Goal: Check status: Check status

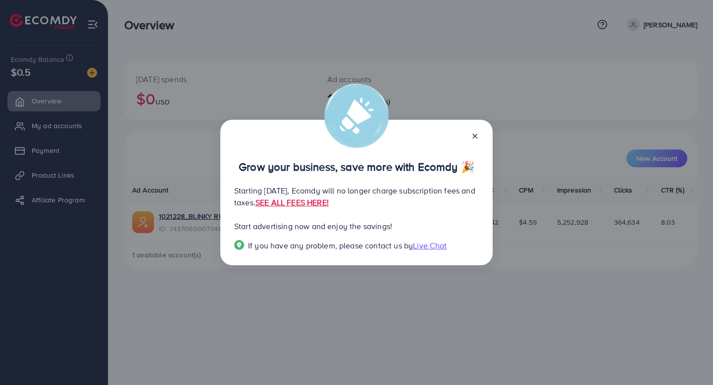
click at [394, 297] on div "Grow your business, save more with Ecomdy 🎉 Starting September 29, 2025, Ecomdy…" at bounding box center [356, 192] width 713 height 385
click at [477, 134] on icon at bounding box center [475, 136] width 8 height 8
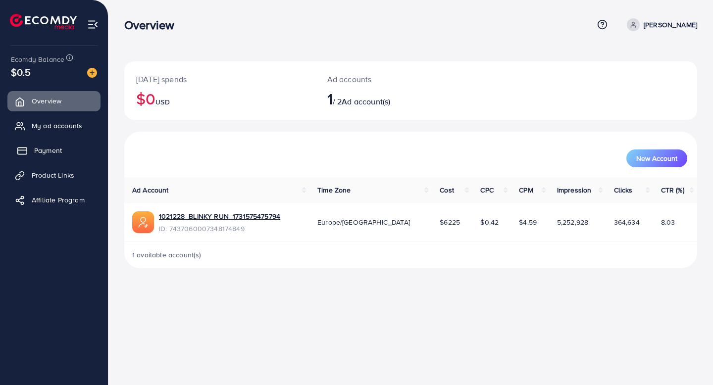
click at [69, 147] on link "Payment" at bounding box center [53, 151] width 93 height 20
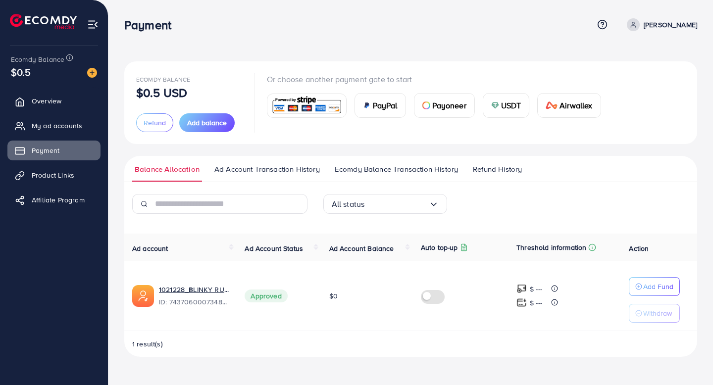
click at [287, 171] on span "Ad Account Transaction History" at bounding box center [266, 169] width 105 height 11
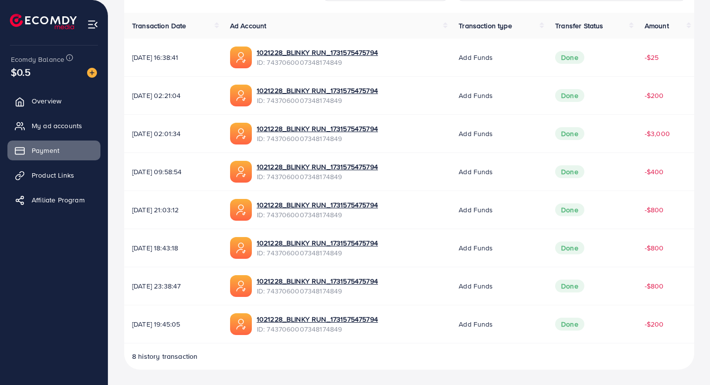
scroll to position [106, 0]
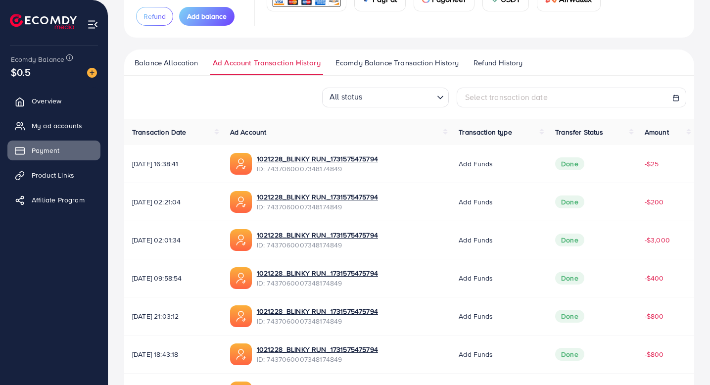
click at [189, 59] on span "Balance Allocation" at bounding box center [166, 62] width 63 height 11
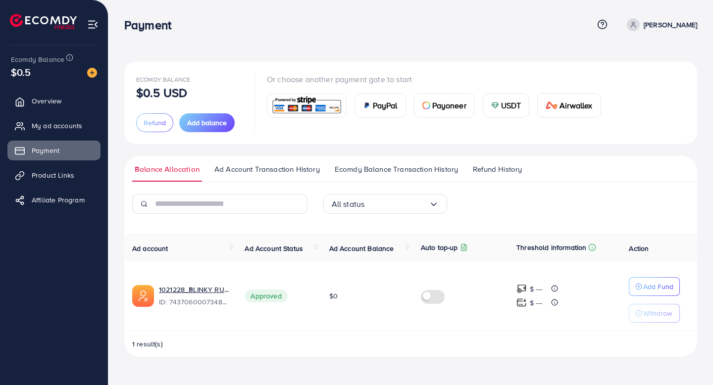
click at [393, 173] on span "Ecomdy Balance Transaction History" at bounding box center [396, 169] width 123 height 11
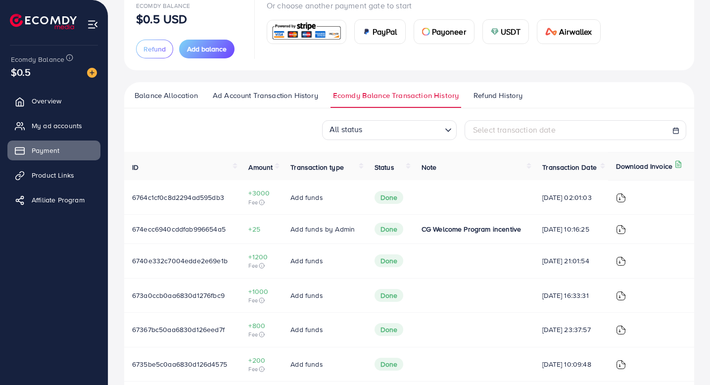
scroll to position [56, 0]
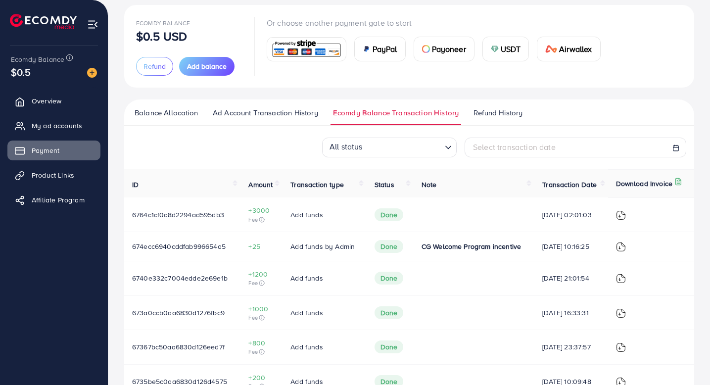
click at [493, 115] on span "Refund History" at bounding box center [498, 112] width 49 height 11
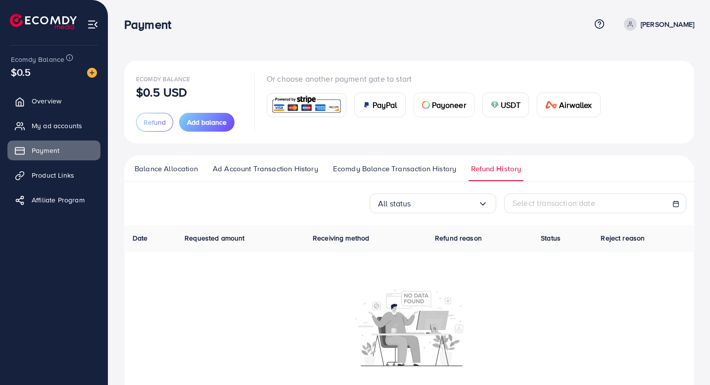
scroll to position [35, 0]
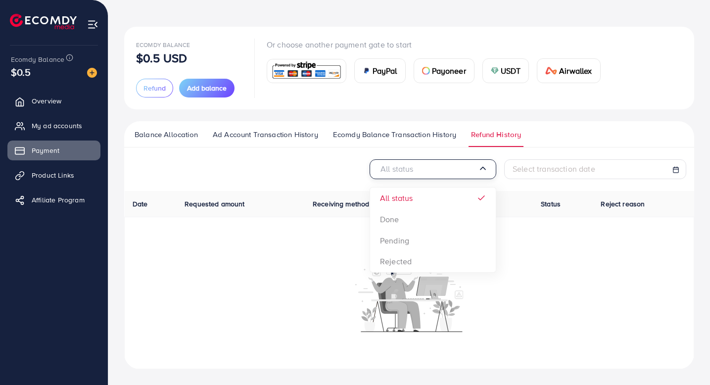
click at [424, 171] on input "Search for option" at bounding box center [428, 169] width 100 height 15
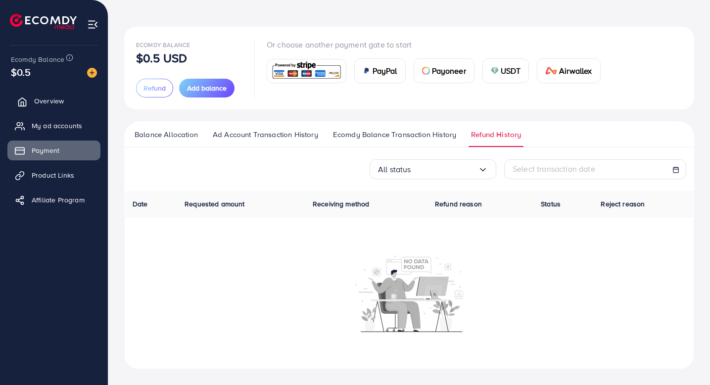
click at [61, 107] on link "Overview" at bounding box center [53, 101] width 93 height 20
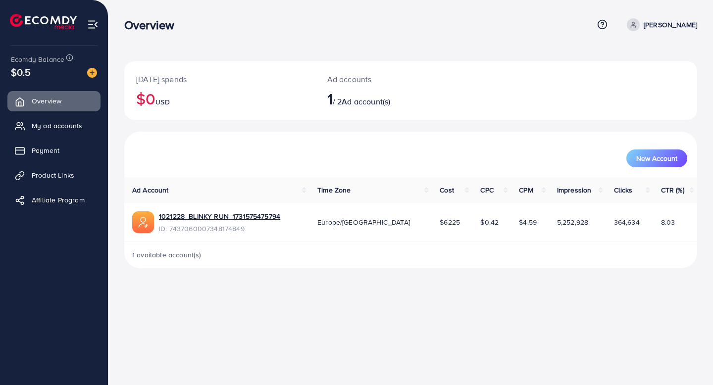
click at [54, 84] on div "Ecomdy Balance $0.5" at bounding box center [54, 67] width 92 height 42
click at [37, 73] on div "$0.5" at bounding box center [54, 72] width 86 height 14
click at [90, 73] on img at bounding box center [92, 73] width 10 height 10
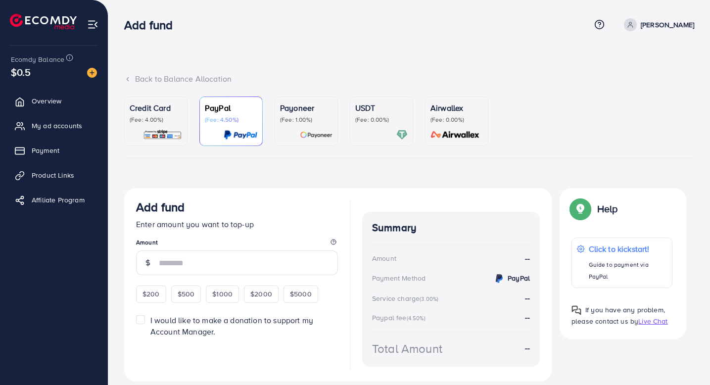
click at [658, 25] on p "DYLAN ABSIL" at bounding box center [667, 25] width 53 height 12
click at [633, 58] on span "Profile" at bounding box center [633, 59] width 23 height 12
select select "******"
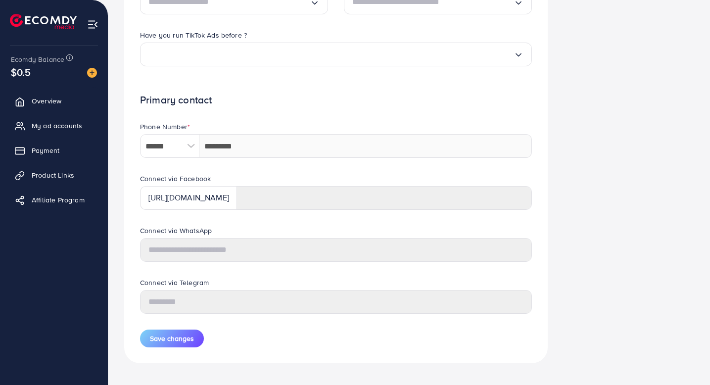
scroll to position [396, 0]
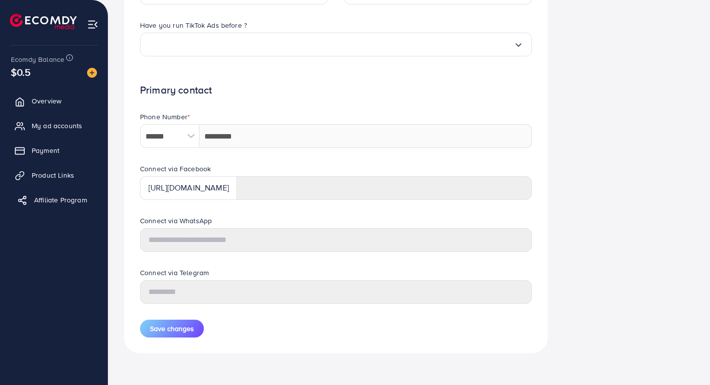
click at [59, 198] on span "Affiliate Program" at bounding box center [60, 200] width 53 height 10
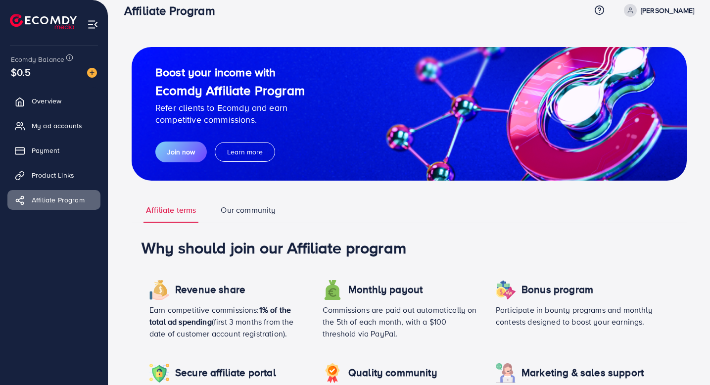
scroll to position [16, 0]
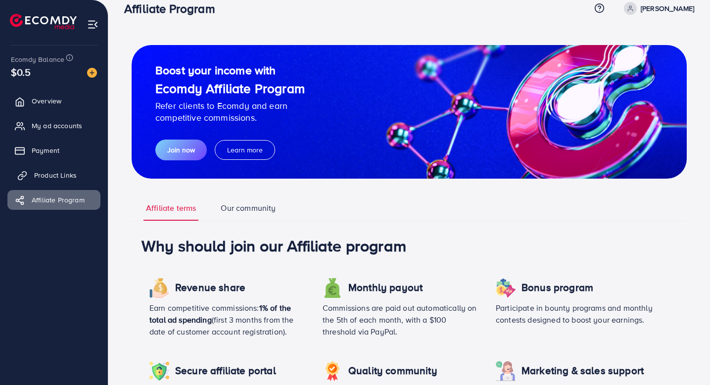
click at [59, 166] on link "Product Links" at bounding box center [53, 175] width 93 height 20
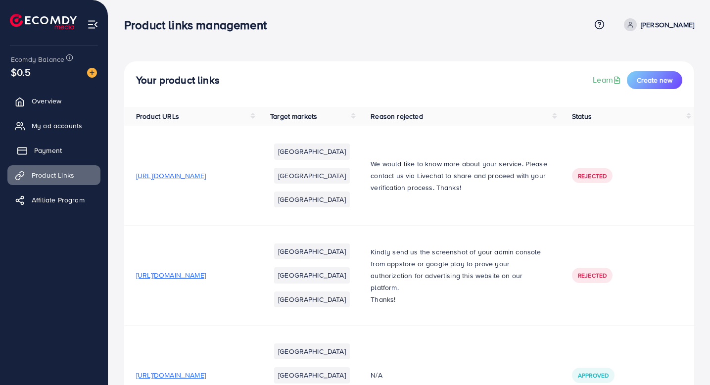
click at [56, 151] on span "Payment" at bounding box center [48, 151] width 28 height 10
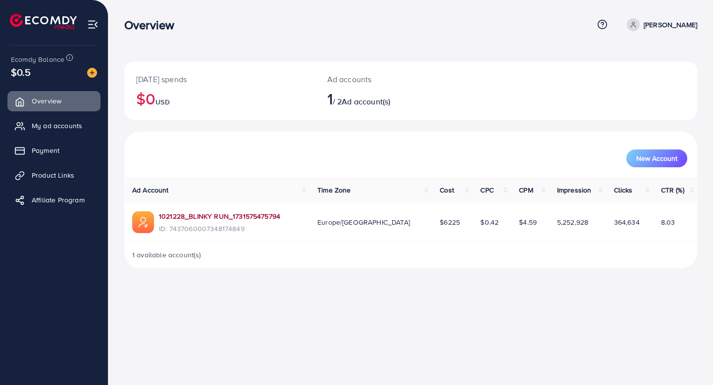
click at [257, 216] on link "1021228_BLINKY RUN_1731575475794" at bounding box center [219, 216] width 121 height 10
click at [66, 151] on link "Payment" at bounding box center [53, 151] width 93 height 20
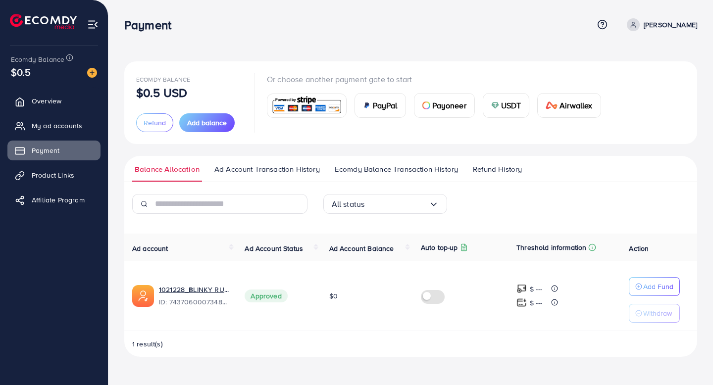
click at [249, 175] on link "Ad Account Transaction History" at bounding box center [267, 173] width 110 height 18
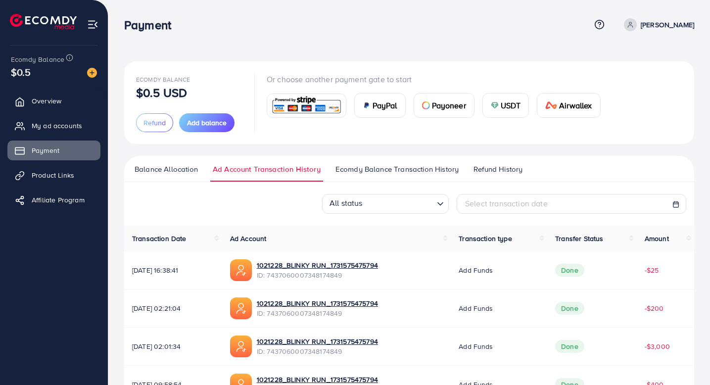
scroll to position [77, 0]
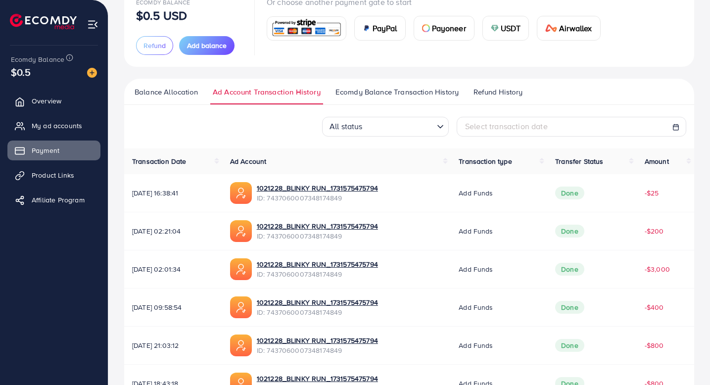
click at [355, 133] on div "All status" at bounding box center [380, 126] width 108 height 16
click at [283, 136] on div "All status Loading... All status Done Pending Rejected Select transaction date" at bounding box center [409, 127] width 570 height 20
click at [180, 87] on span "Balance Allocation" at bounding box center [166, 92] width 63 height 11
